Goal: Task Accomplishment & Management: Complete application form

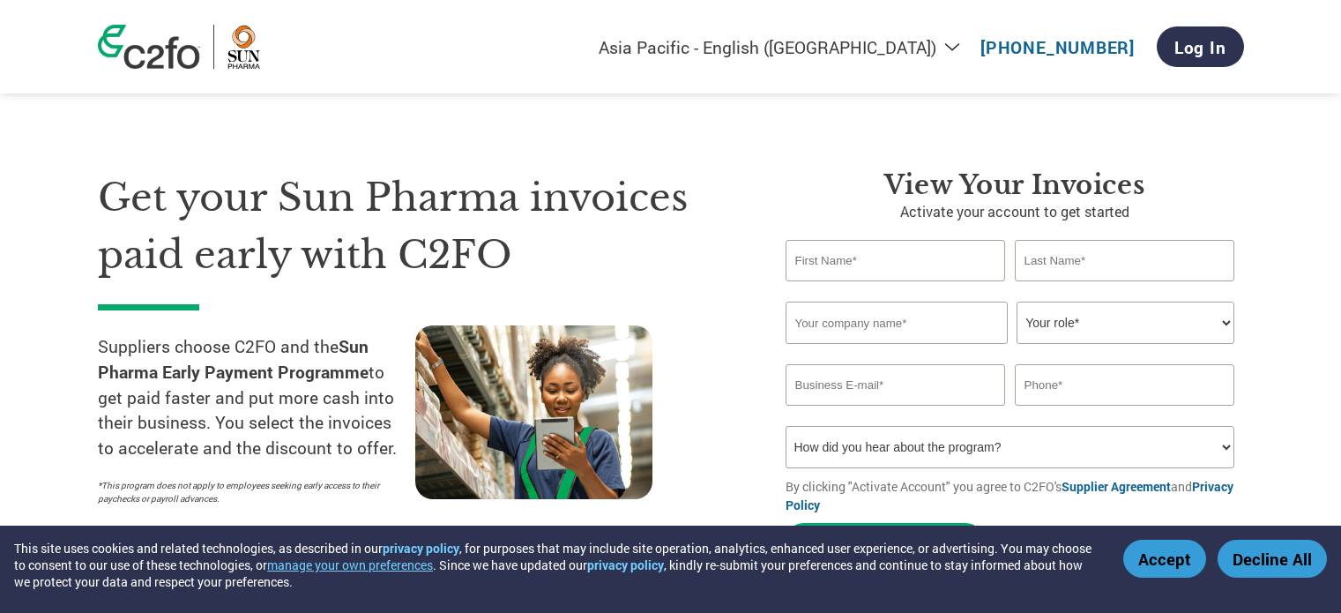
select select "en-IN"
select select "28"
click at [945, 447] on select "How did you hear about the program? Received a letter Email Social Media Online…" at bounding box center [1011, 447] width 450 height 42
click at [1061, 324] on select "Your role* CFO Controller Credit Manager Finance Director Treasurer CEO Preside…" at bounding box center [1126, 323] width 218 height 42
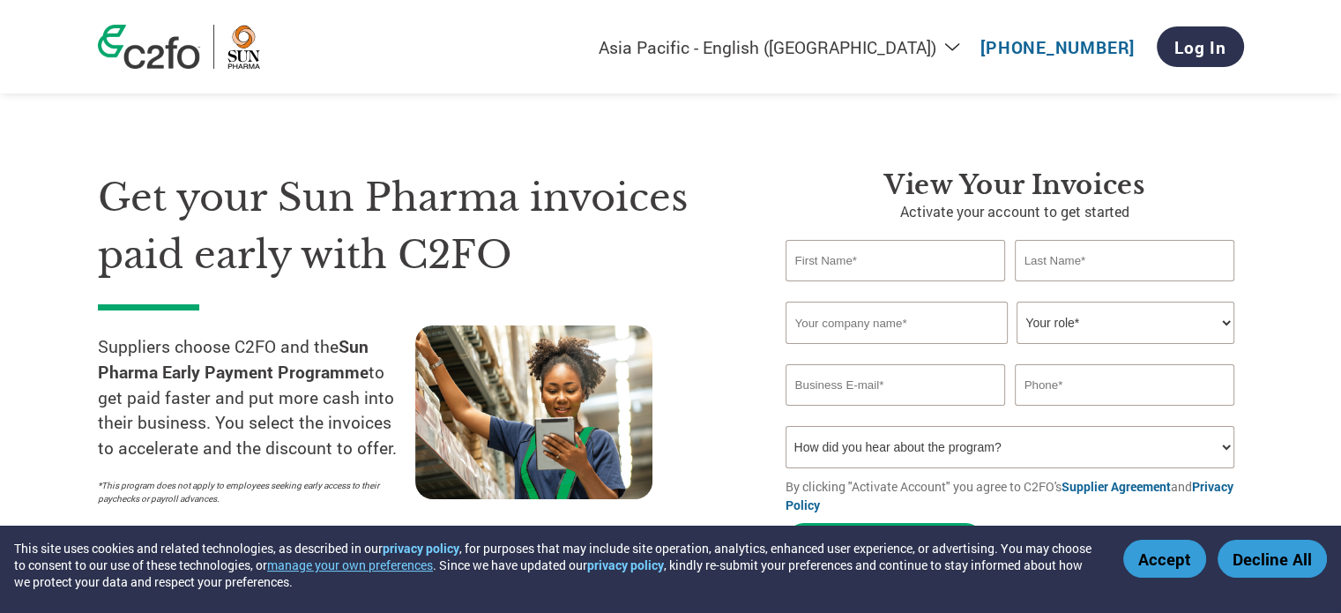
select select "OWNER_FOUNDER"
click at [1017, 310] on select "Your role* CFO Controller Credit Manager Finance Director Treasurer CEO Preside…" at bounding box center [1126, 323] width 218 height 42
click at [1052, 263] on input "text" at bounding box center [1125, 260] width 220 height 41
click at [916, 267] on input "text" at bounding box center [896, 260] width 220 height 41
click at [831, 270] on input "text" at bounding box center [896, 260] width 220 height 41
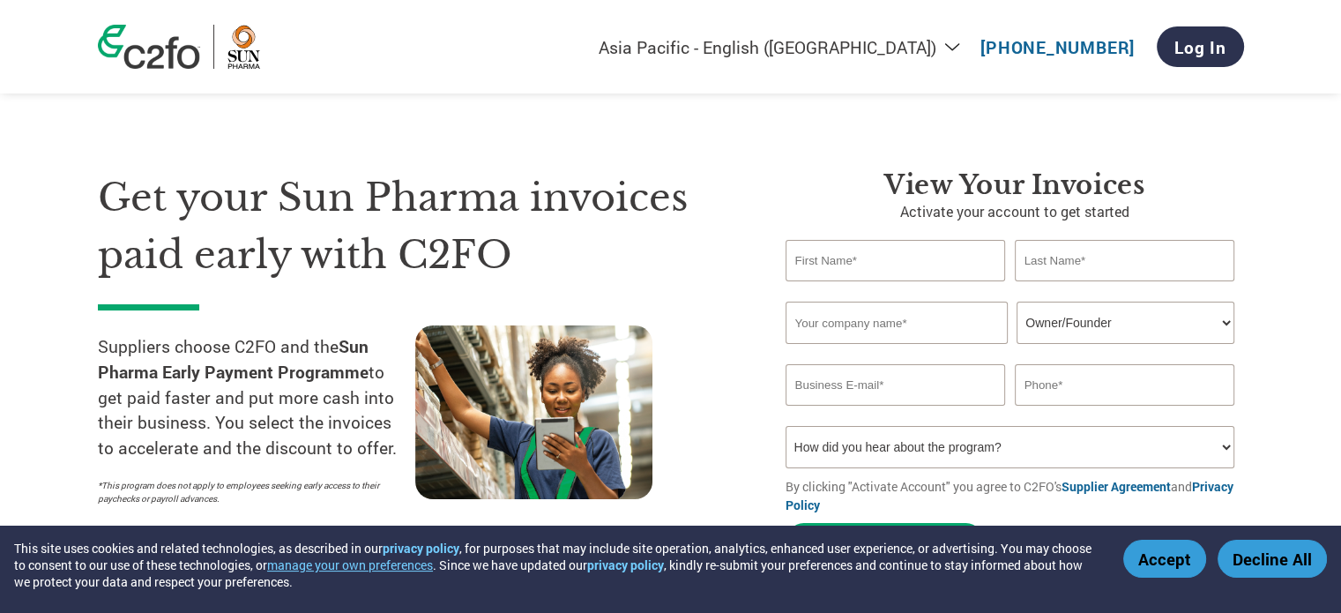
type input "e"
click at [843, 279] on input "[PERSON_NAME]" at bounding box center [896, 260] width 220 height 41
type input "[PERSON_NAME]"
click at [1126, 272] on input "text" at bounding box center [1125, 260] width 220 height 41
type input "[PERSON_NAME]"
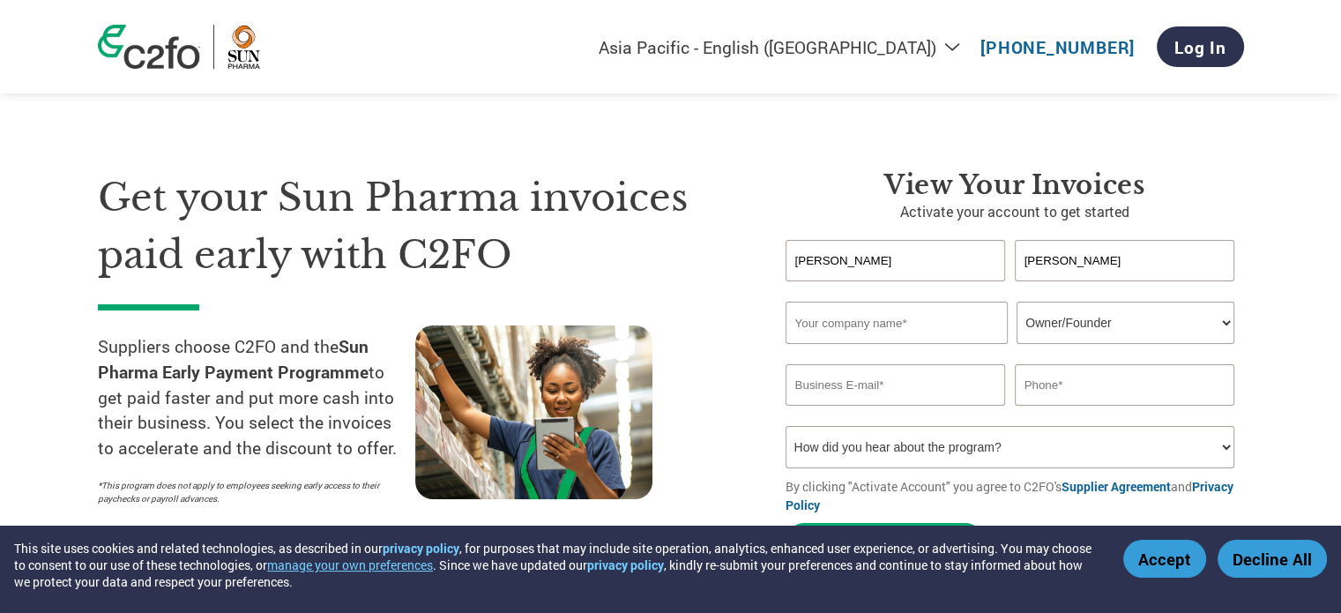
click at [940, 332] on input "text" at bounding box center [897, 323] width 222 height 42
type input "everest engineering company"
click at [939, 403] on input "email" at bounding box center [896, 384] width 220 height 41
type input "[EMAIL_ADDRESS][DOMAIN_NAME]"
click at [1087, 384] on input "text" at bounding box center [1125, 384] width 220 height 41
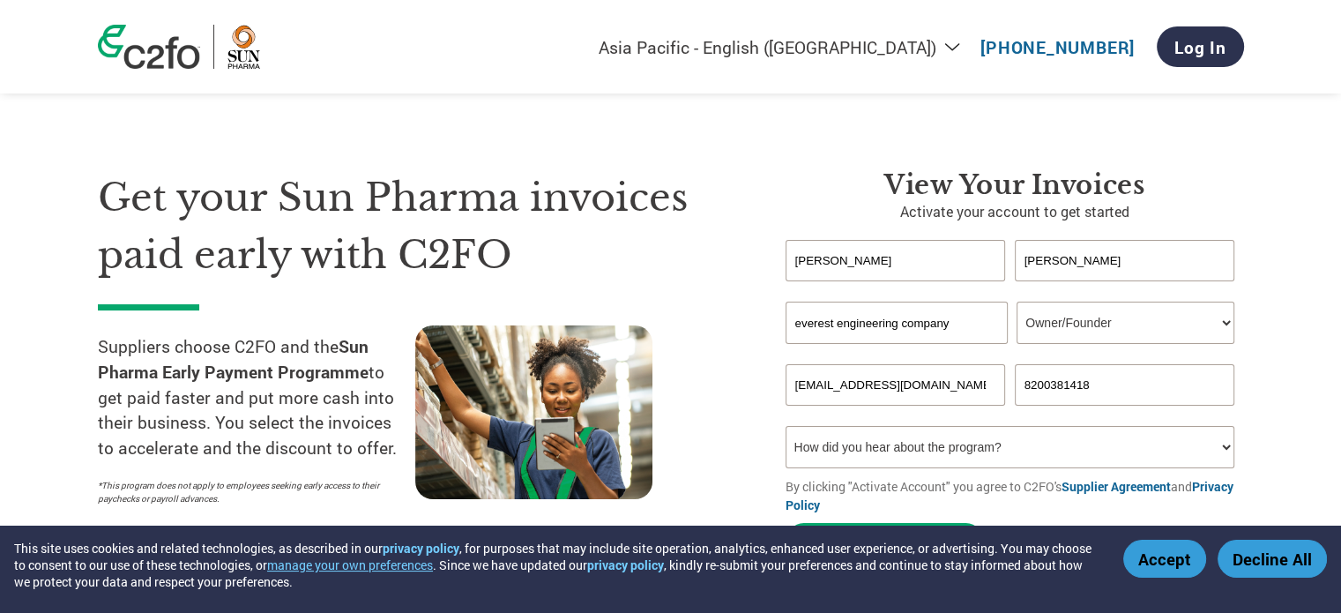
type input "8200381418"
click at [964, 464] on select "How did you hear about the program? Received a letter Email Social Media Online…" at bounding box center [1011, 447] width 450 height 42
select select "Email"
click at [786, 438] on select "How did you hear about the program? Received a letter Email Social Media Online…" at bounding box center [1011, 447] width 450 height 42
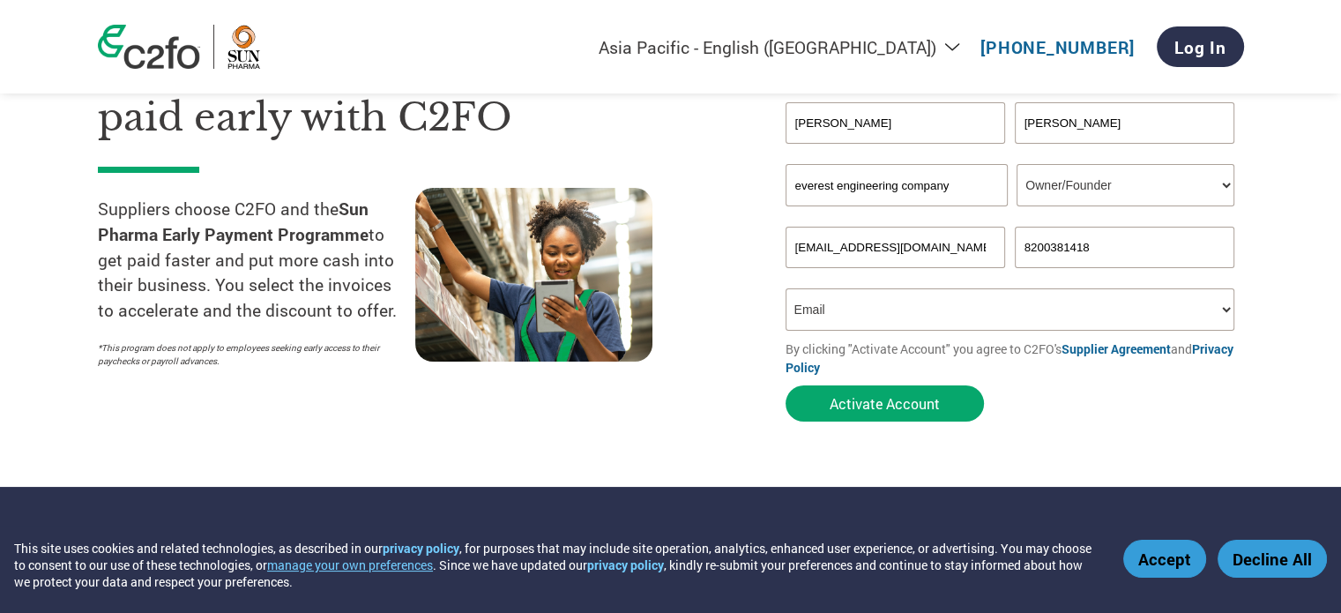
scroll to position [176, 0]
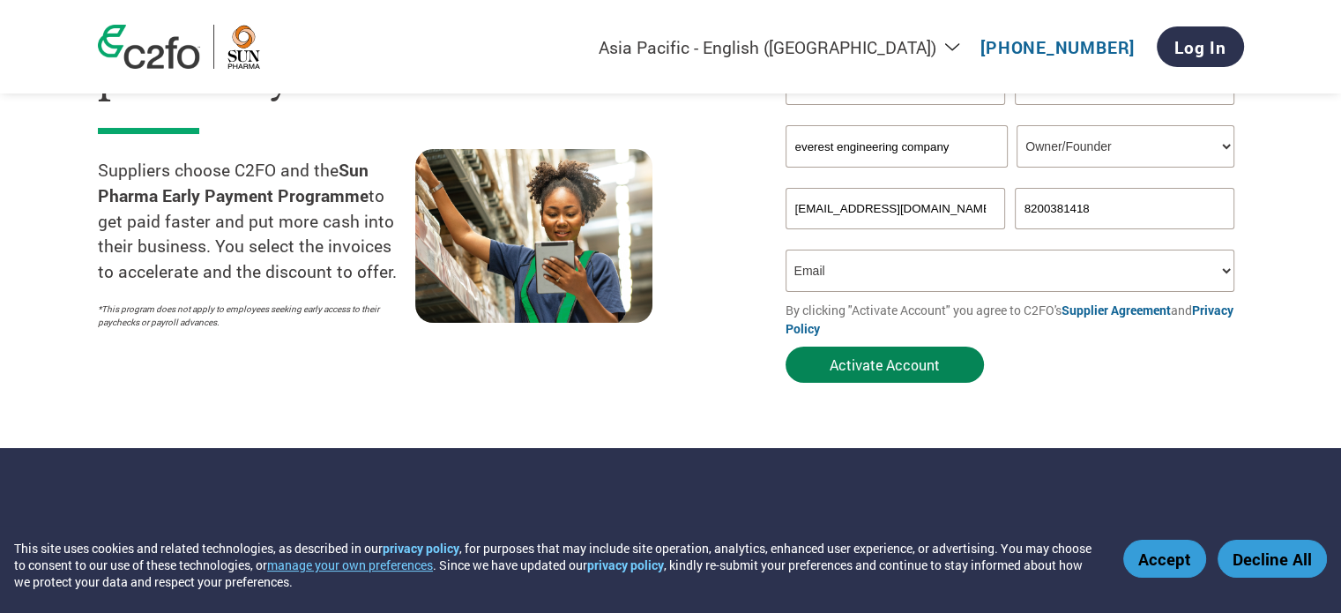
click at [922, 373] on button "Activate Account" at bounding box center [885, 365] width 198 height 36
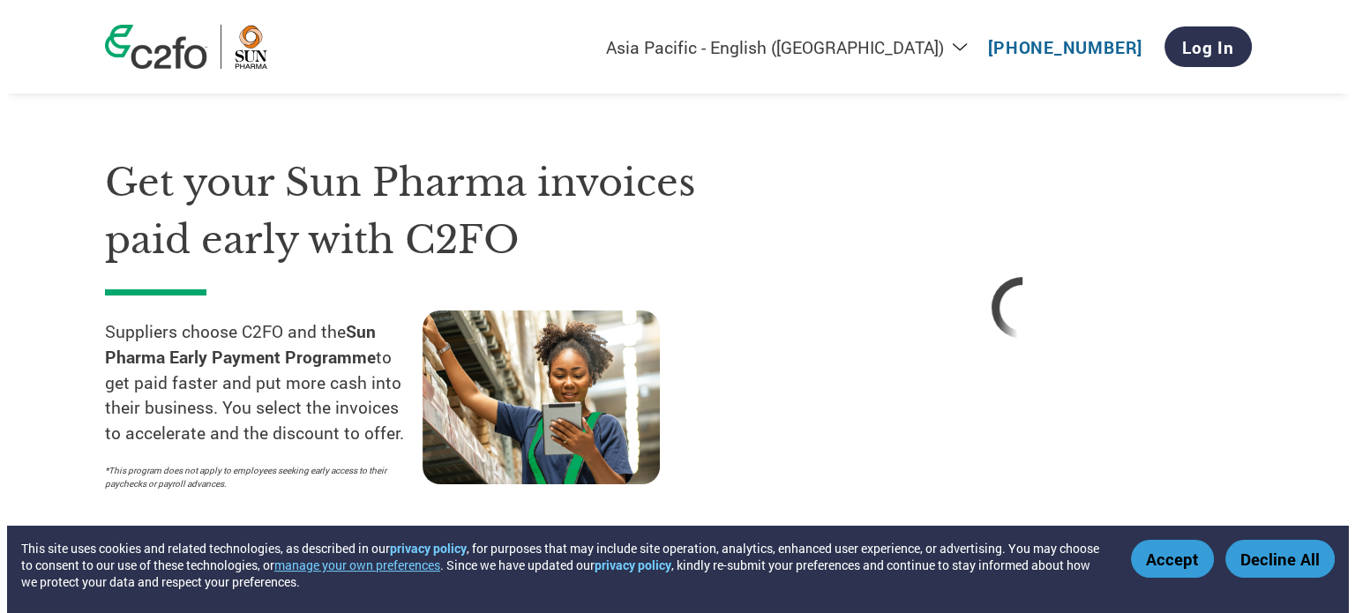
scroll to position [0, 0]
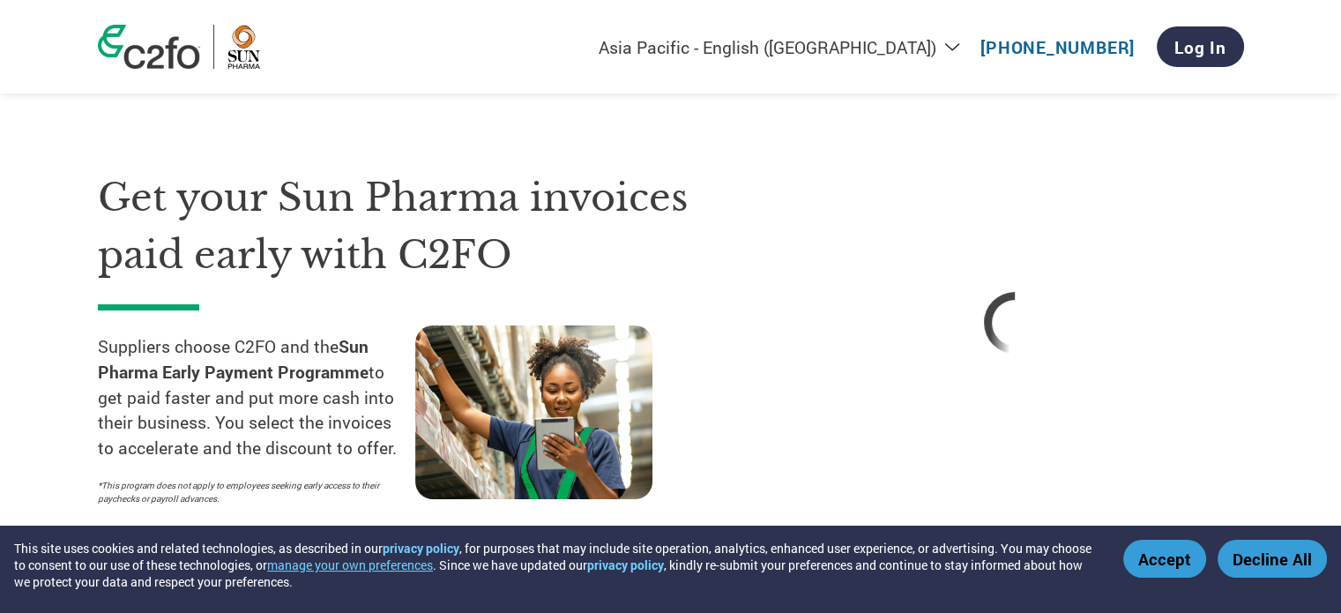
select select "en-IN"
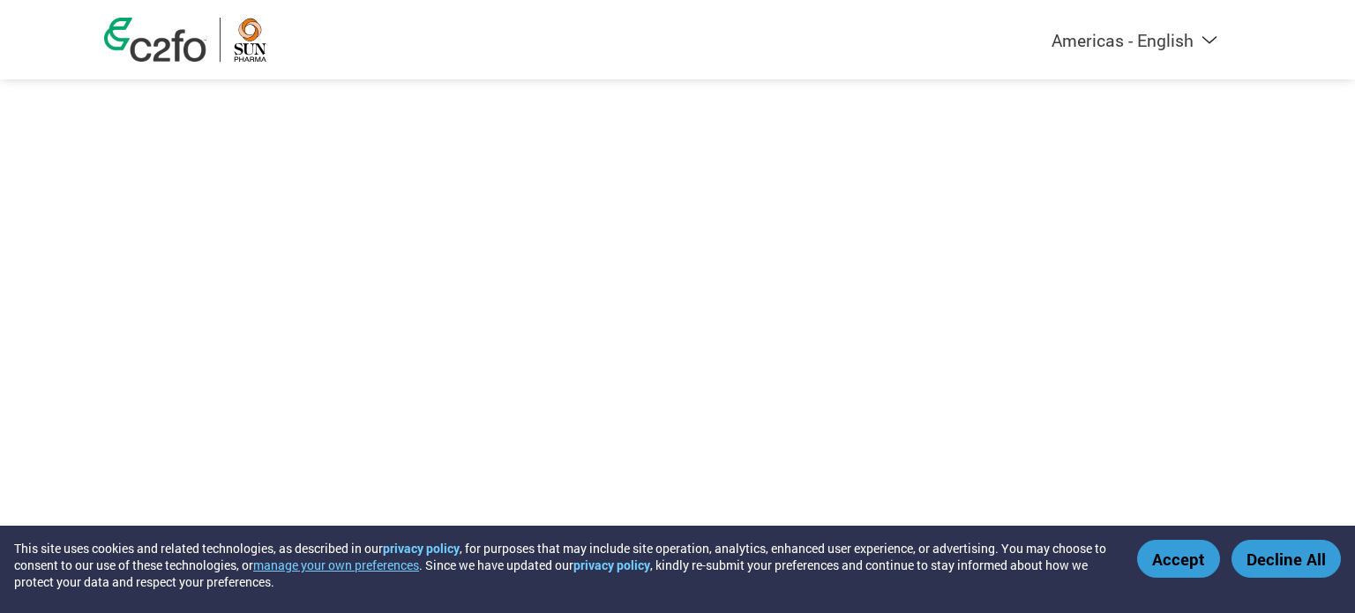
select select "28"
select select "en-IN"
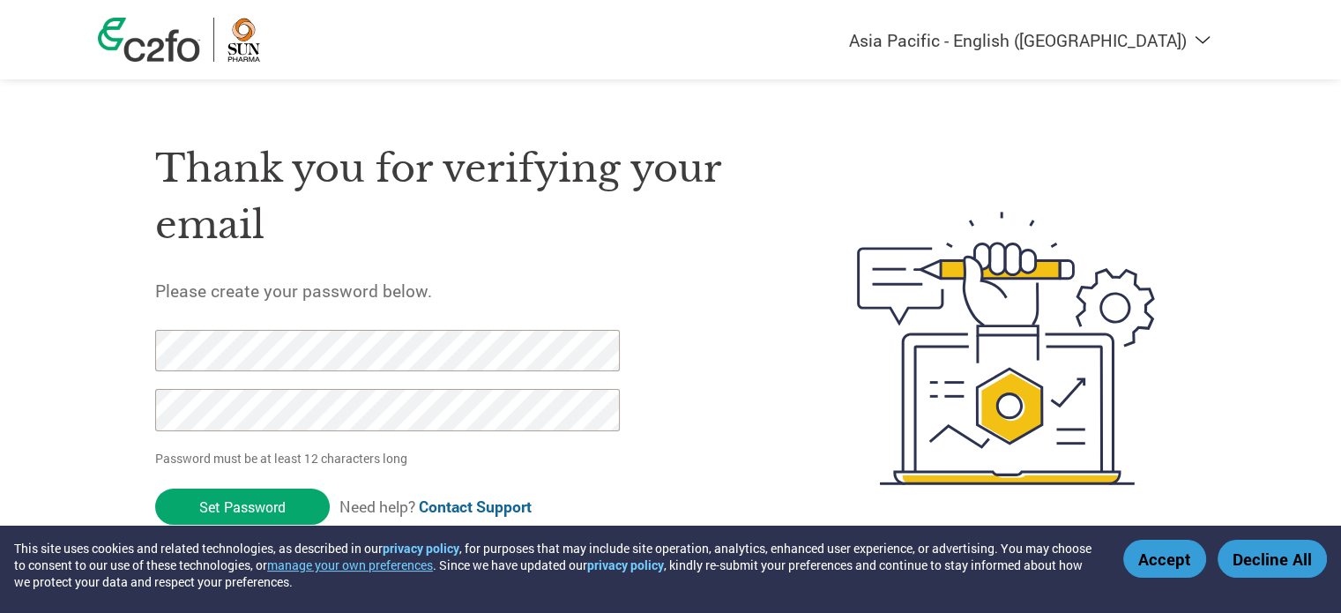
click at [107, 351] on div "Thank you for verifying your email Please create your password below. Password …" at bounding box center [671, 348] width 1146 height 467
click at [360, 304] on div "Thank you for verifying your email Please create your password below. Password …" at bounding box center [464, 348] width 619 height 467
click at [317, 437] on div at bounding box center [377, 389] width 445 height 119
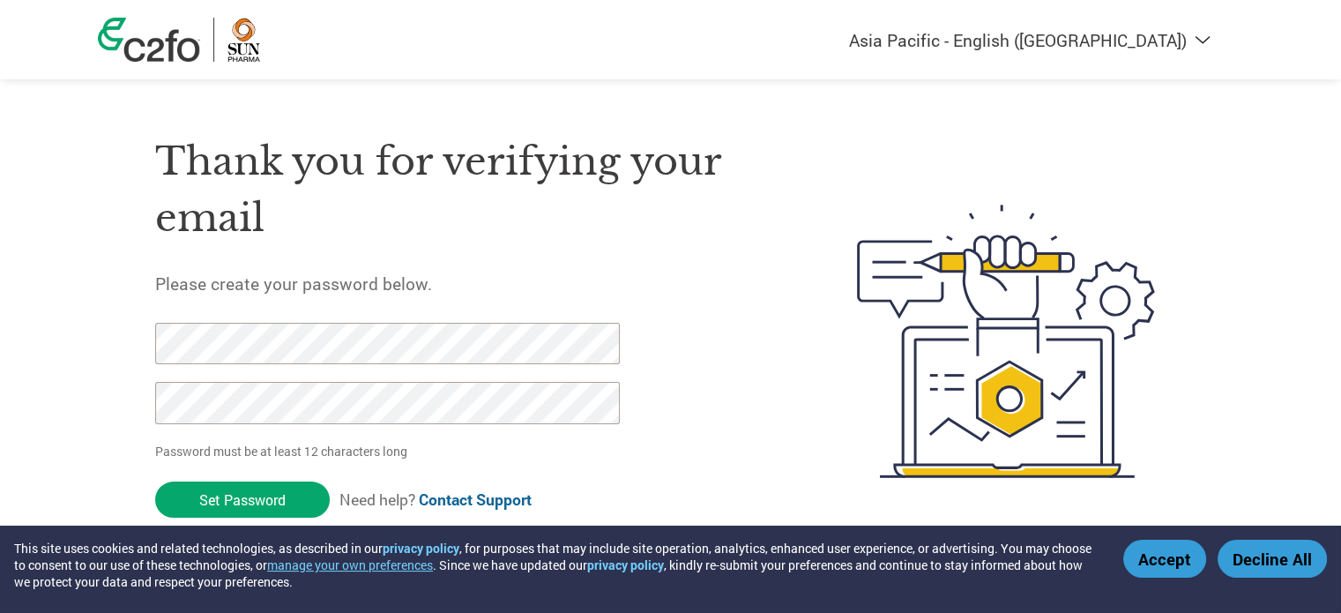
scroll to position [12, 0]
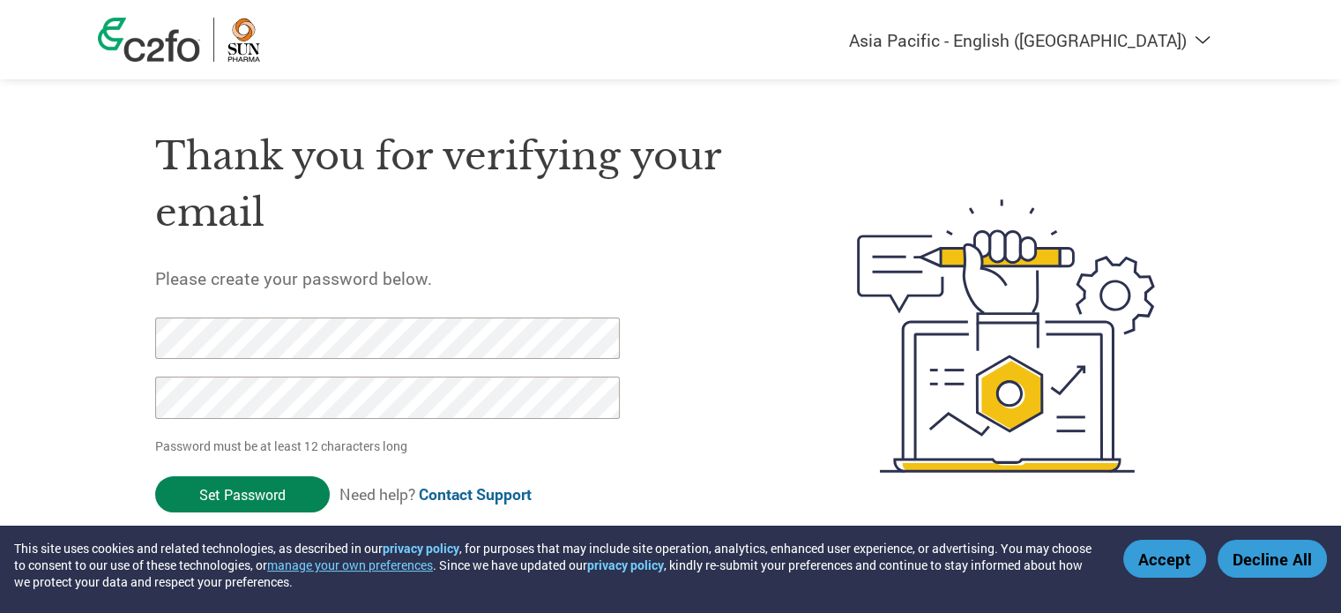
click at [277, 496] on input "Set Password" at bounding box center [242, 494] width 175 height 36
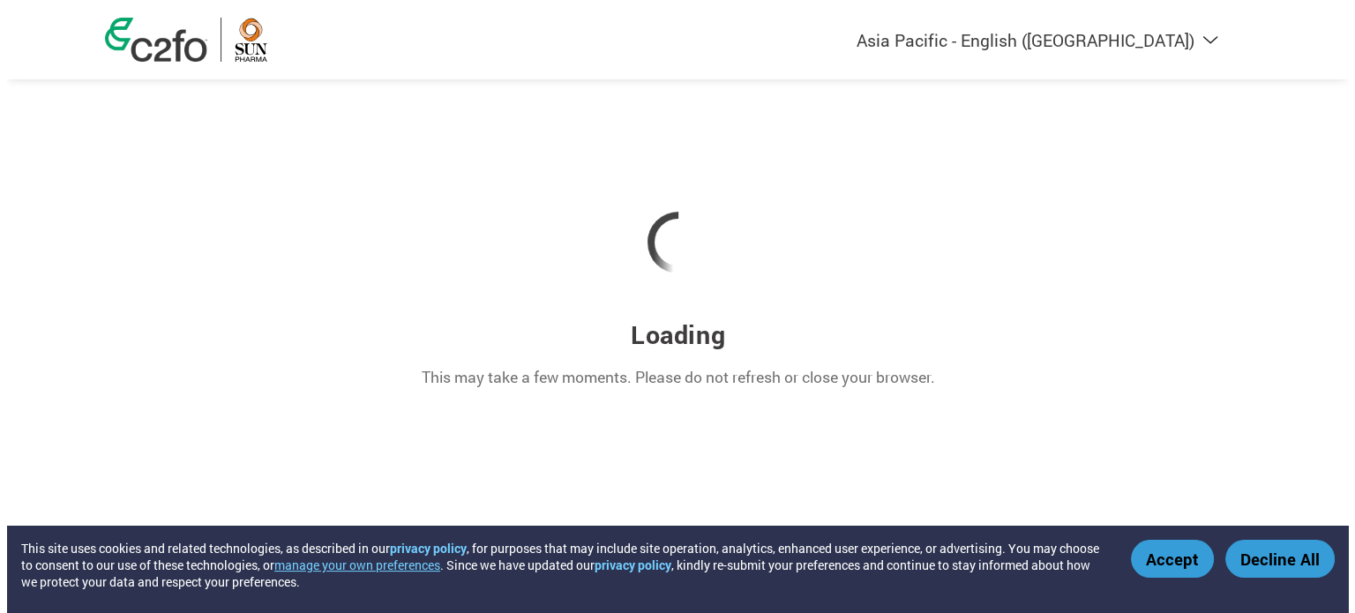
scroll to position [0, 0]
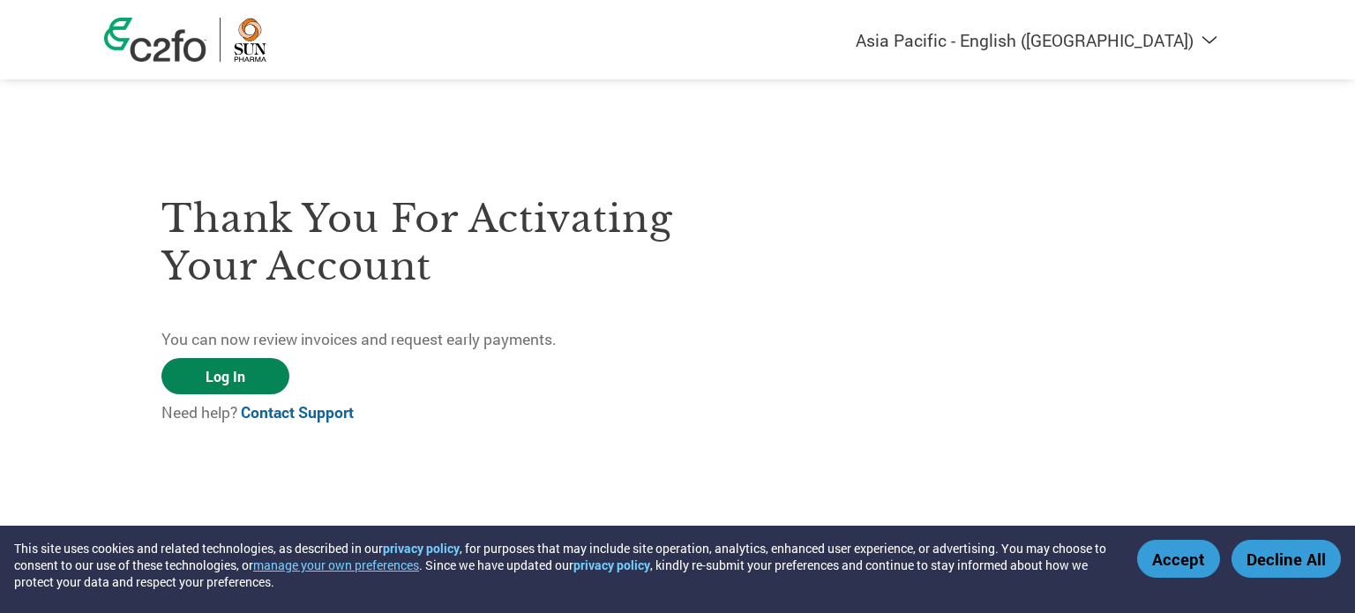
click at [250, 370] on link "Log In" at bounding box center [225, 376] width 128 height 36
